Goal: Communication & Community: Share content

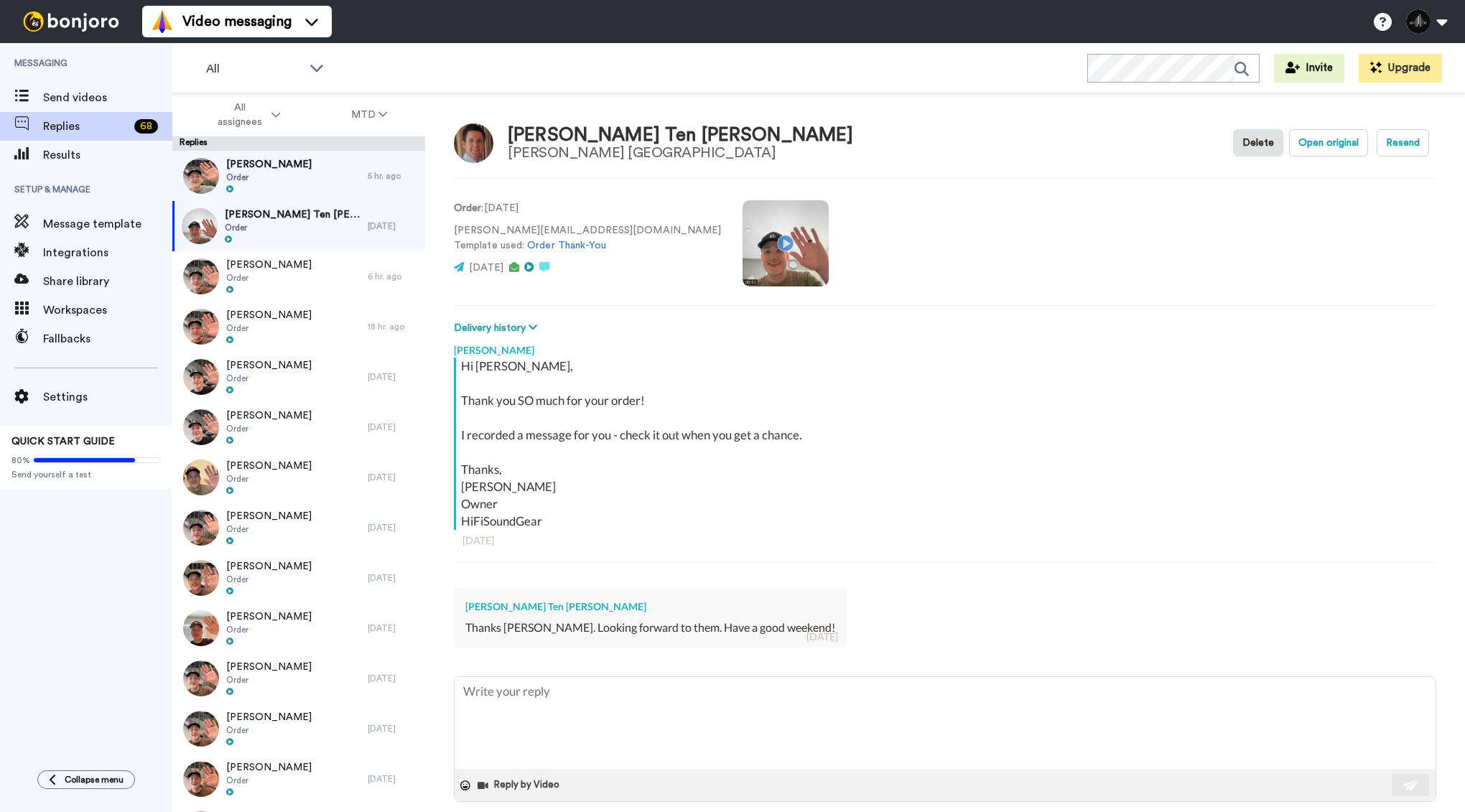
type textarea "x"
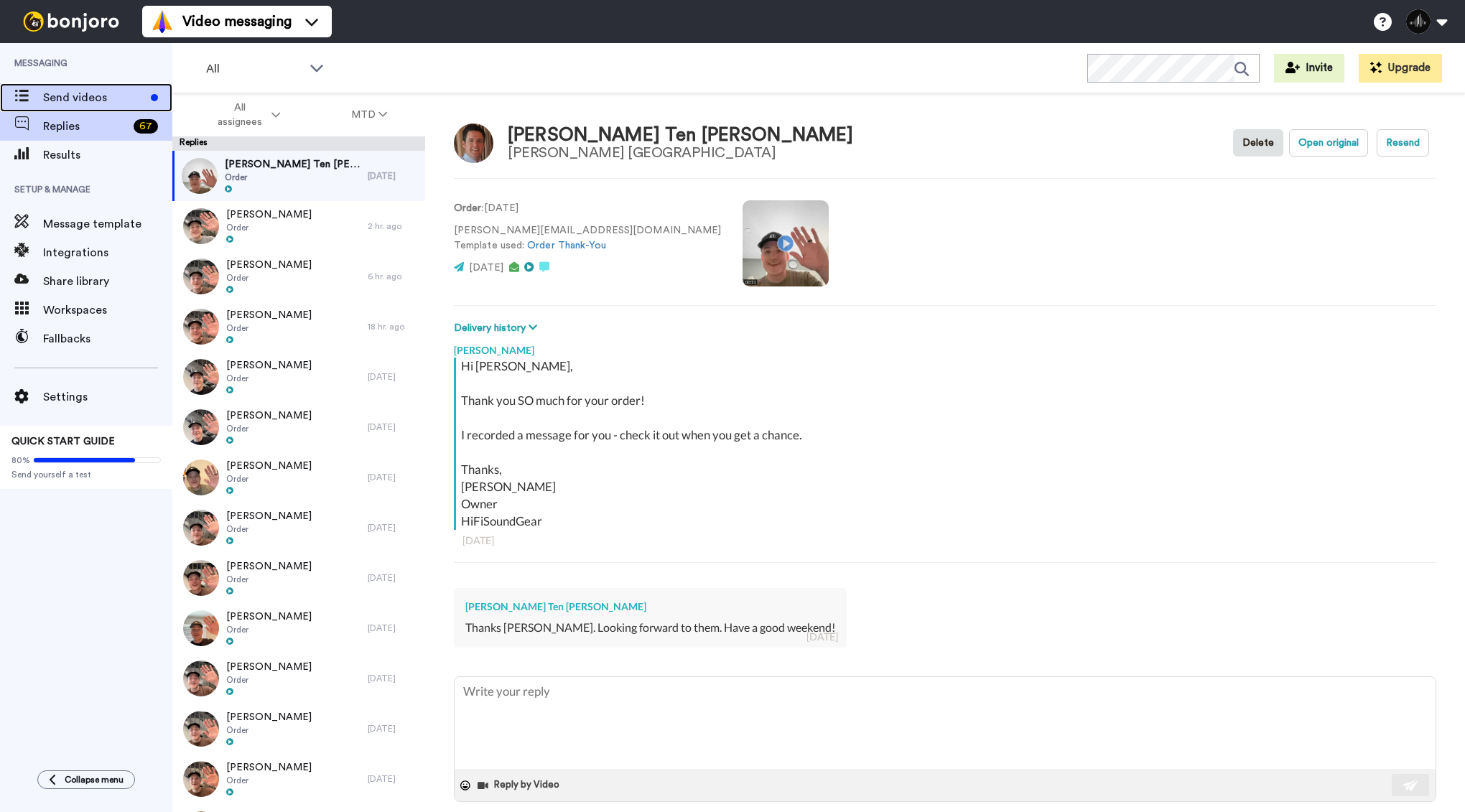
click at [68, 100] on span "Send videos" at bounding box center [94, 97] width 102 height 17
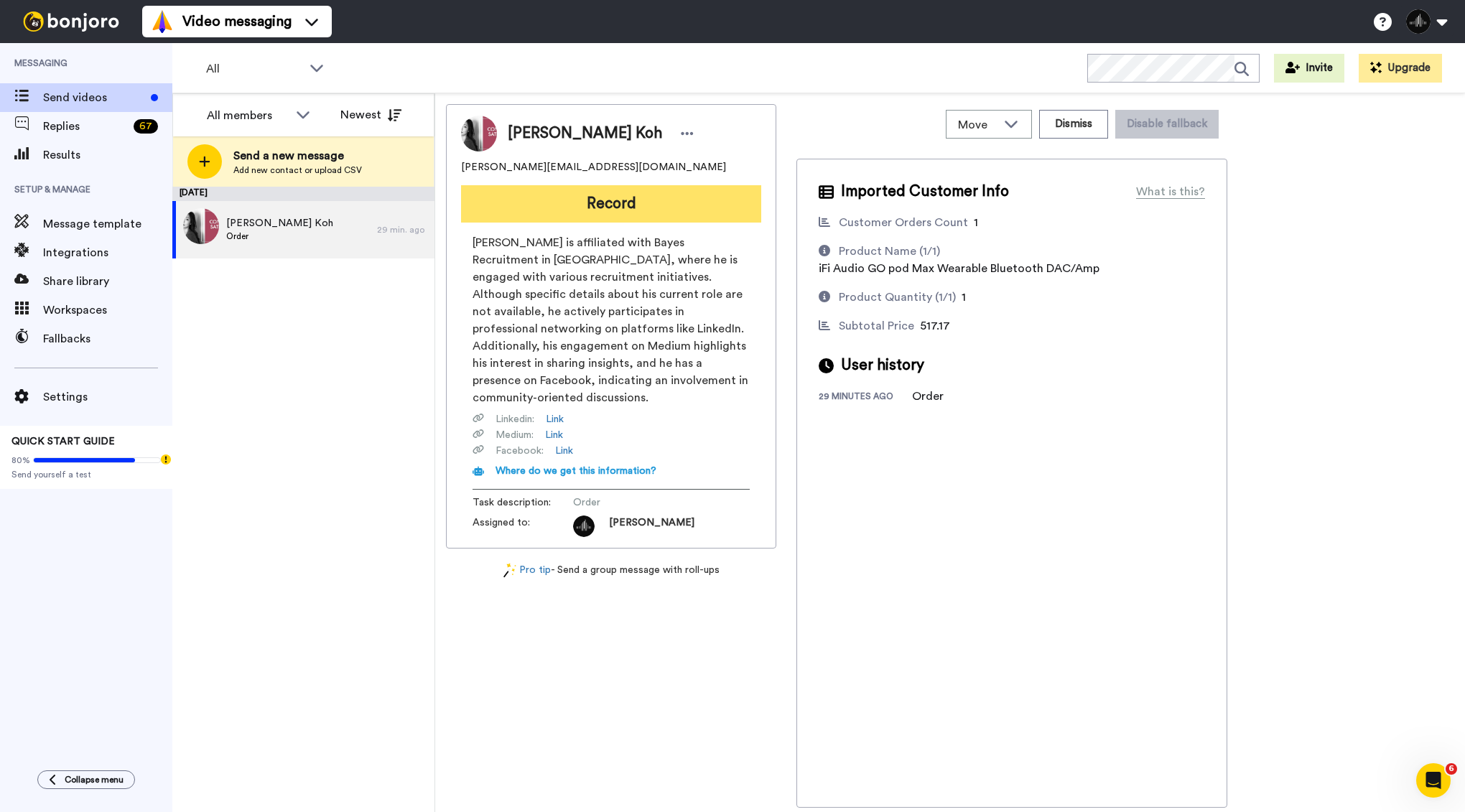
click at [524, 194] on button "Record" at bounding box center [611, 204] width 300 height 38
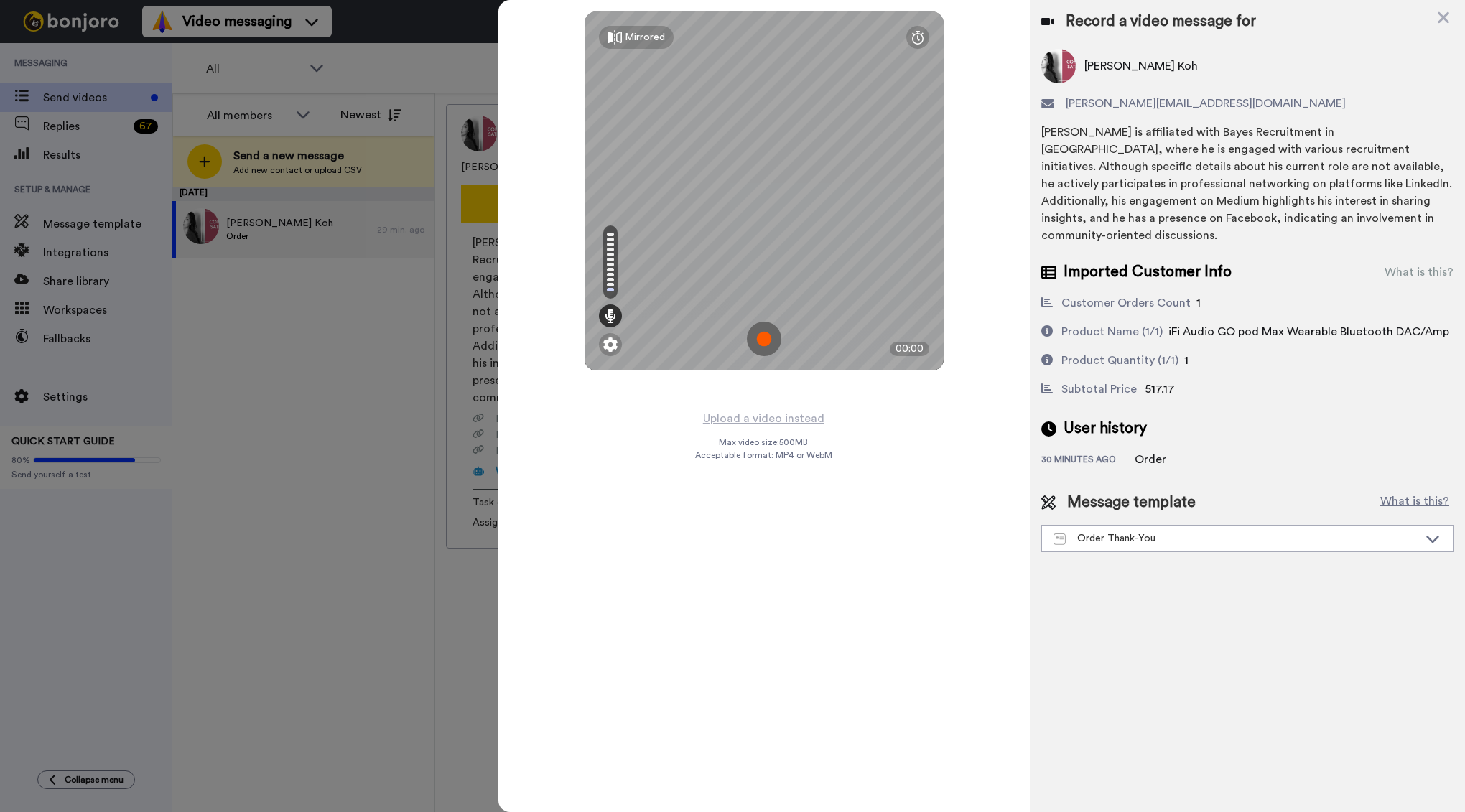
click at [772, 330] on img at bounding box center [763, 338] width 34 height 34
click at [966, 196] on div "Mirrored Redo 00:42" at bounding box center [764, 406] width 532 height 812
click at [762, 338] on img at bounding box center [763, 338] width 34 height 34
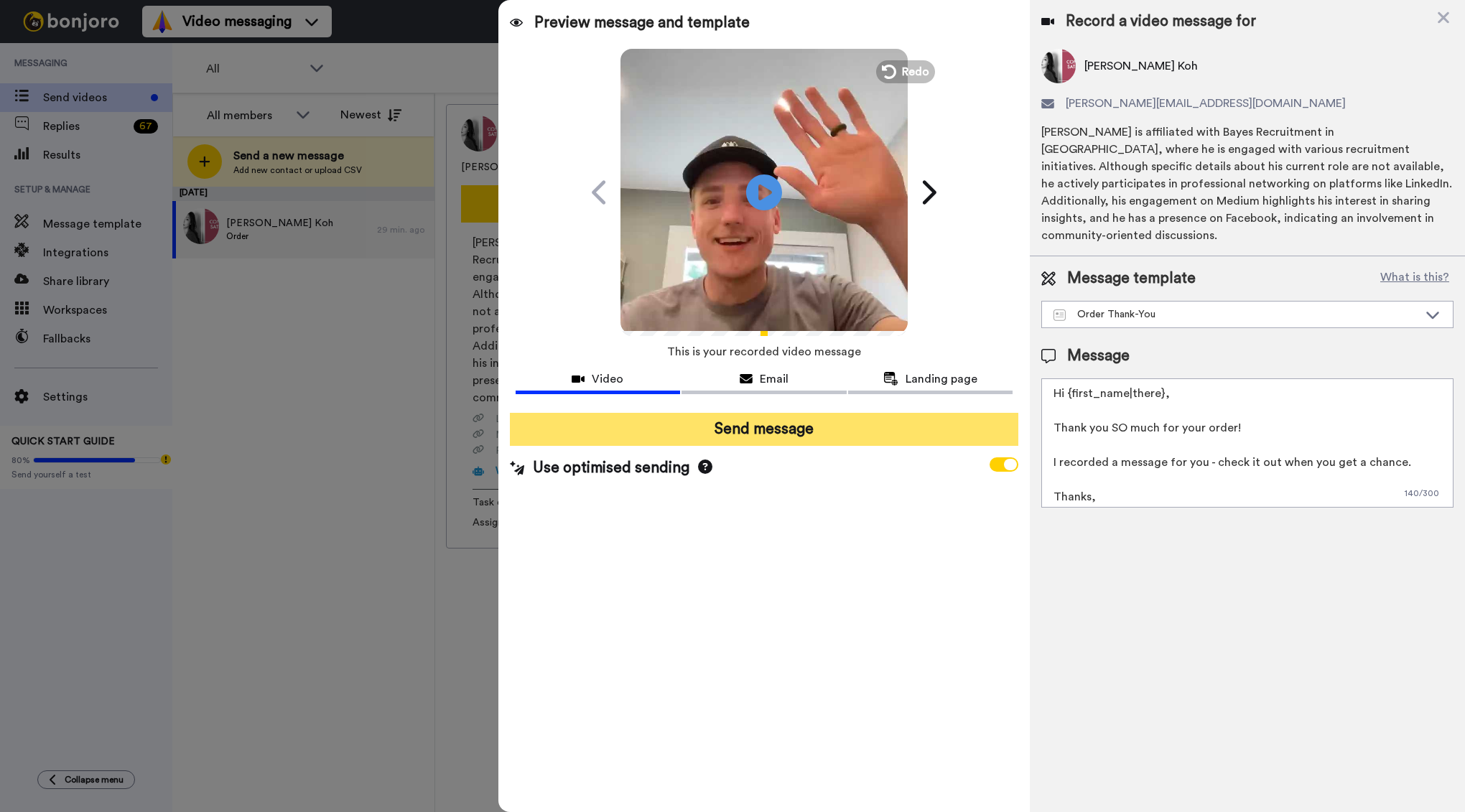
click at [812, 440] on button "Send message" at bounding box center [764, 429] width 509 height 33
